Goal: Information Seeking & Learning: Learn about a topic

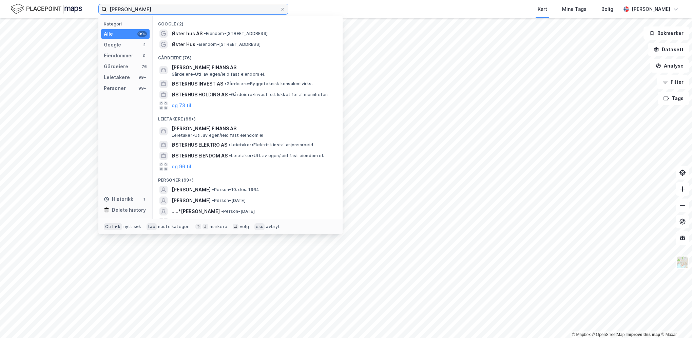
drag, startPoint x: 159, startPoint y: 9, endPoint x: 87, endPoint y: 8, distance: 71.9
click at [87, 8] on div "[PERSON_NAME] Kategori Alle 99+ Google 2 Eiendommer 0 Gårdeiere 76 Leietakere 9…" at bounding box center [346, 9] width 692 height 18
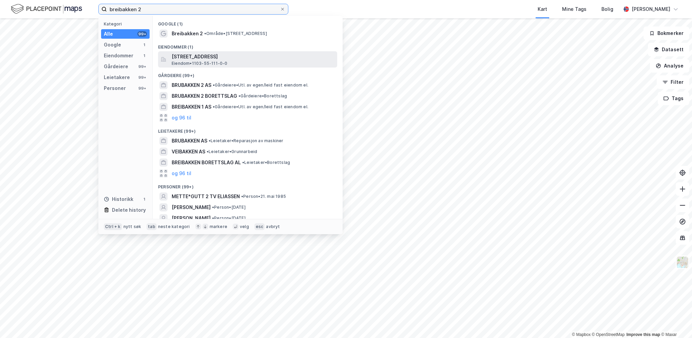
type input "breibakken 2"
click at [202, 56] on span "[STREET_ADDRESS]" at bounding box center [253, 57] width 163 height 8
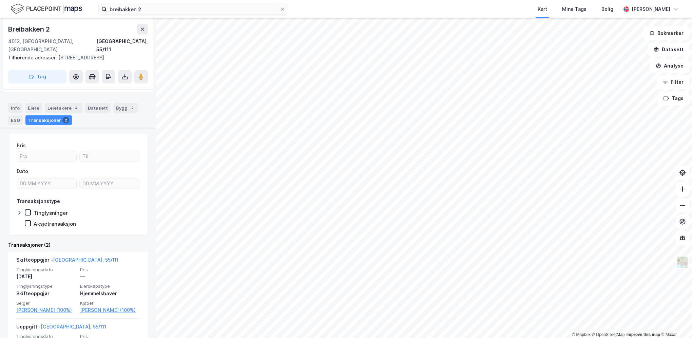
scroll to position [99, 0]
